Goal: Information Seeking & Learning: Find specific fact

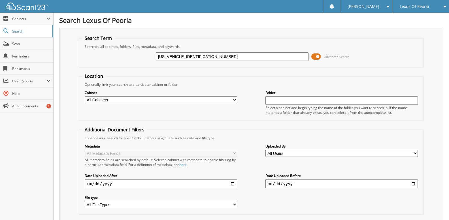
type input "[US_VEHICLE_IDENTIFICATION_NUMBER]"
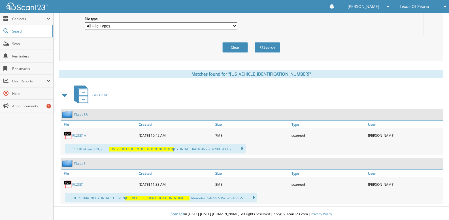
scroll to position [180, 0]
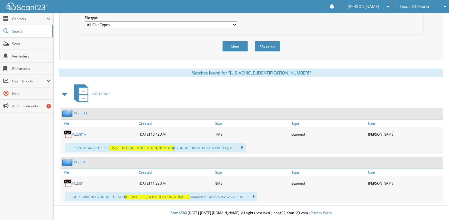
click at [80, 161] on link "PL2381" at bounding box center [80, 162] width 12 height 5
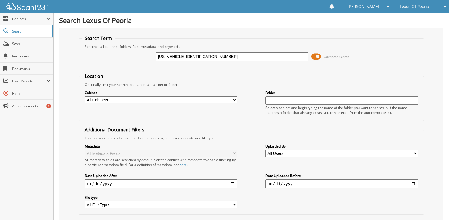
click at [317, 58] on span at bounding box center [316, 56] width 10 height 9
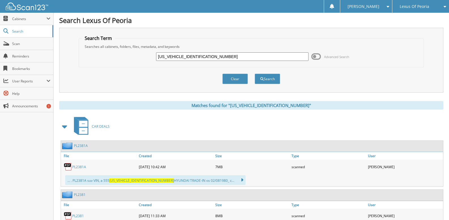
click at [410, 7] on span "Lexus Of Peoria" at bounding box center [414, 6] width 29 height 3
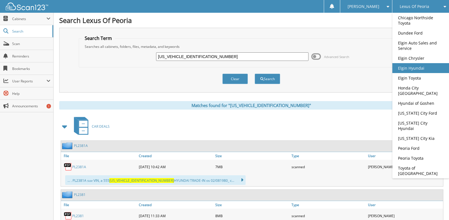
click at [425, 73] on link "Elgin Hyundai" at bounding box center [420, 68] width 57 height 10
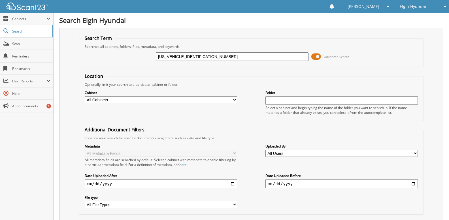
type input "[US_VEHICLE_IDENTIFICATION_NUMBER]"
click at [319, 54] on span at bounding box center [316, 56] width 10 height 9
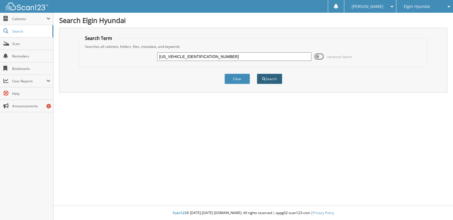
click at [274, 74] on button "Search" at bounding box center [270, 79] width 26 height 10
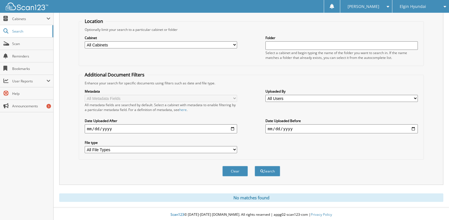
scroll to position [57, 0]
